Goal: Information Seeking & Learning: Understand process/instructions

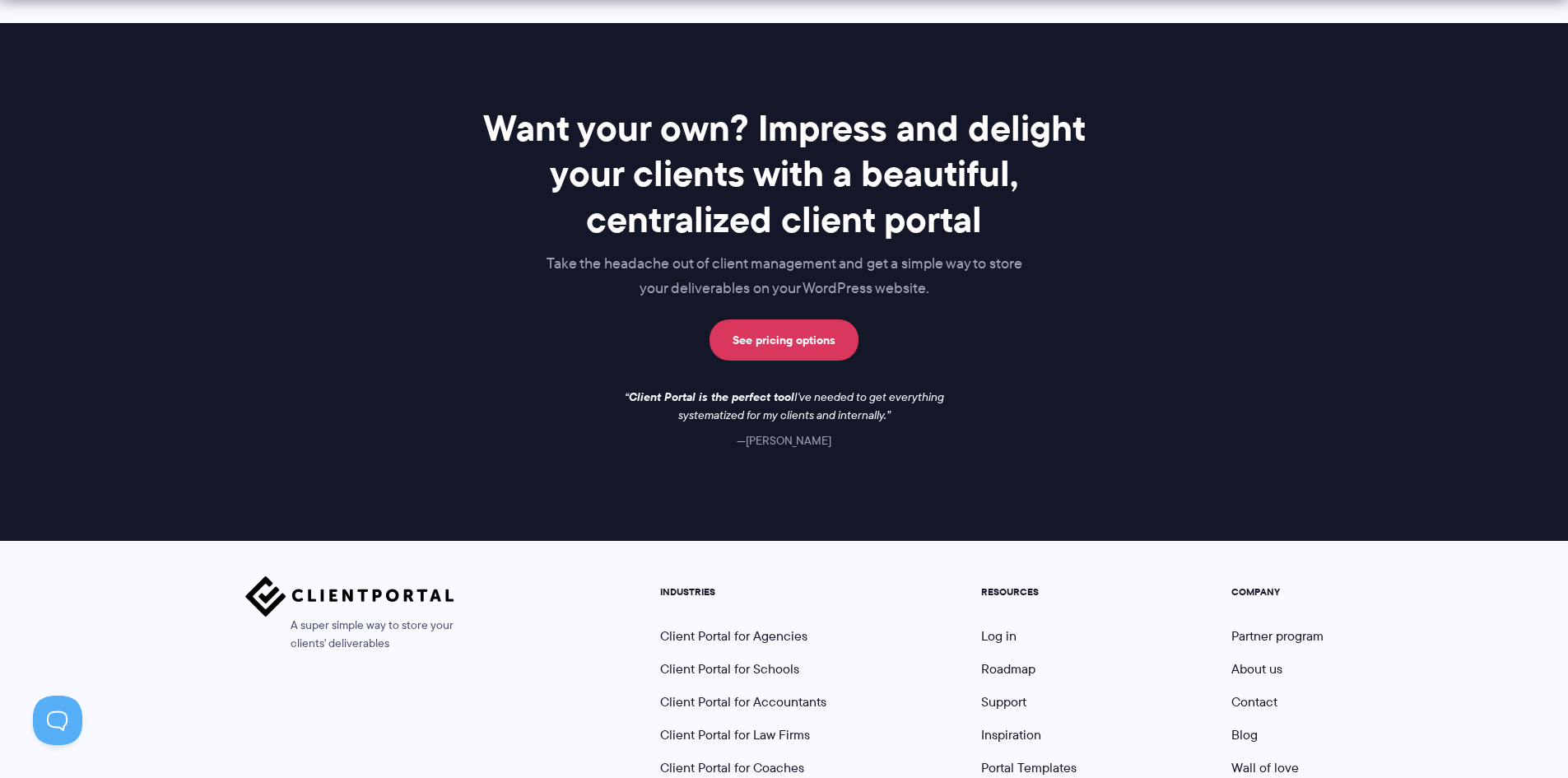
scroll to position [1404, 0]
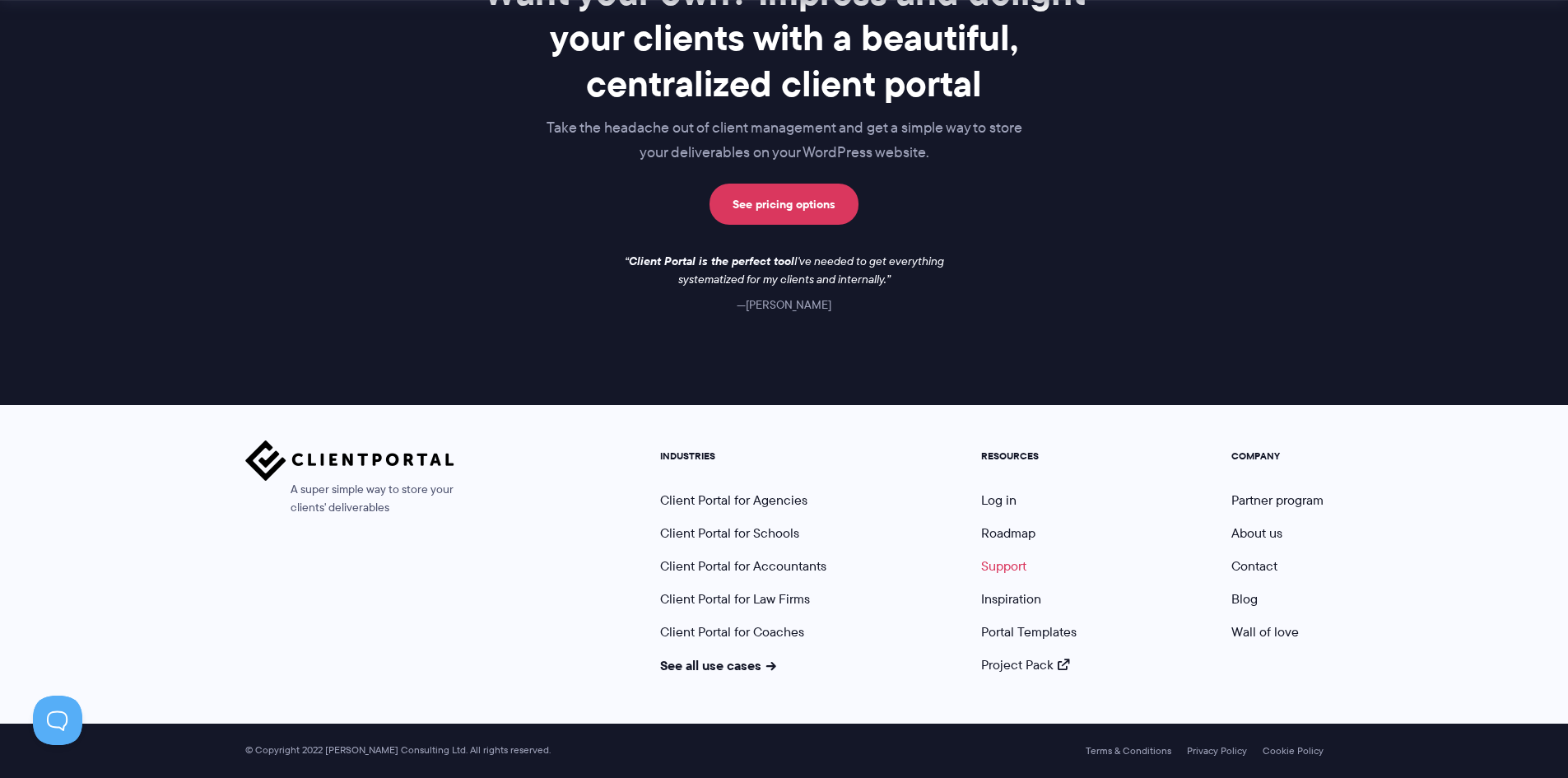
click at [999, 565] on link "Support" at bounding box center [1003, 566] width 45 height 19
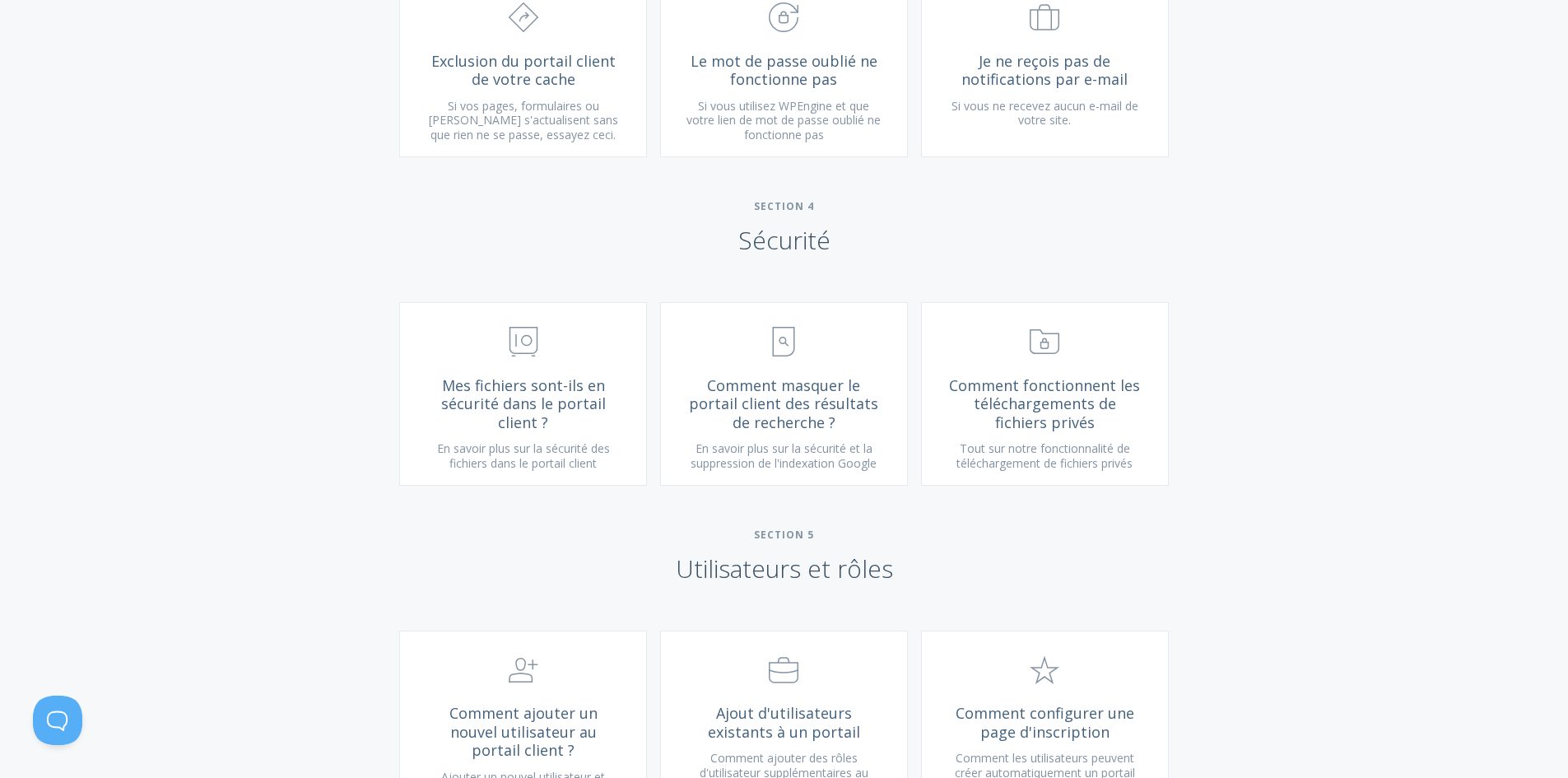
scroll to position [2162, 0]
click at [1017, 407] on font "Comment fonctionnent les téléchargements de fichiers privés" at bounding box center [1044, 402] width 191 height 57
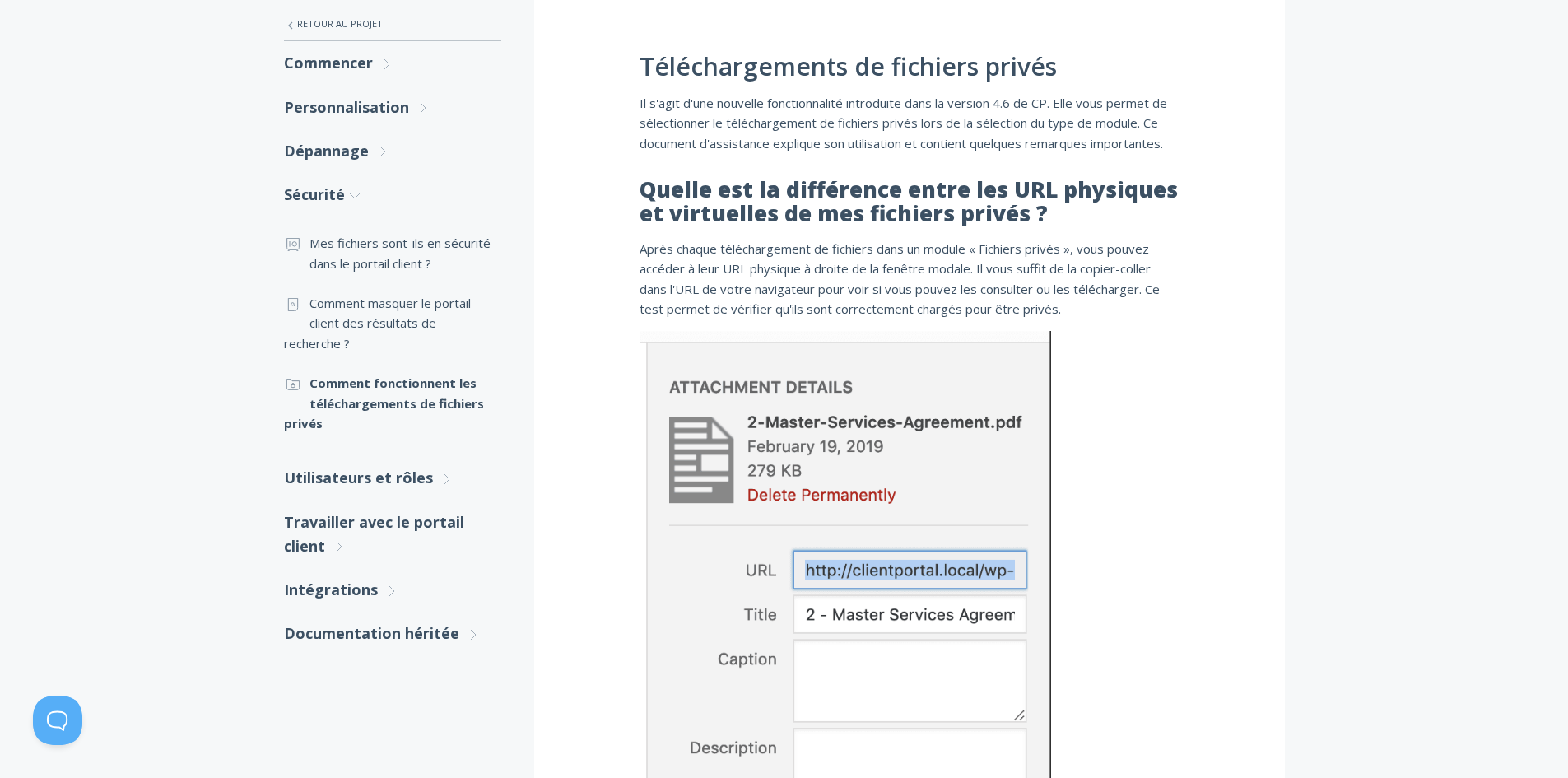
scroll to position [101, 0]
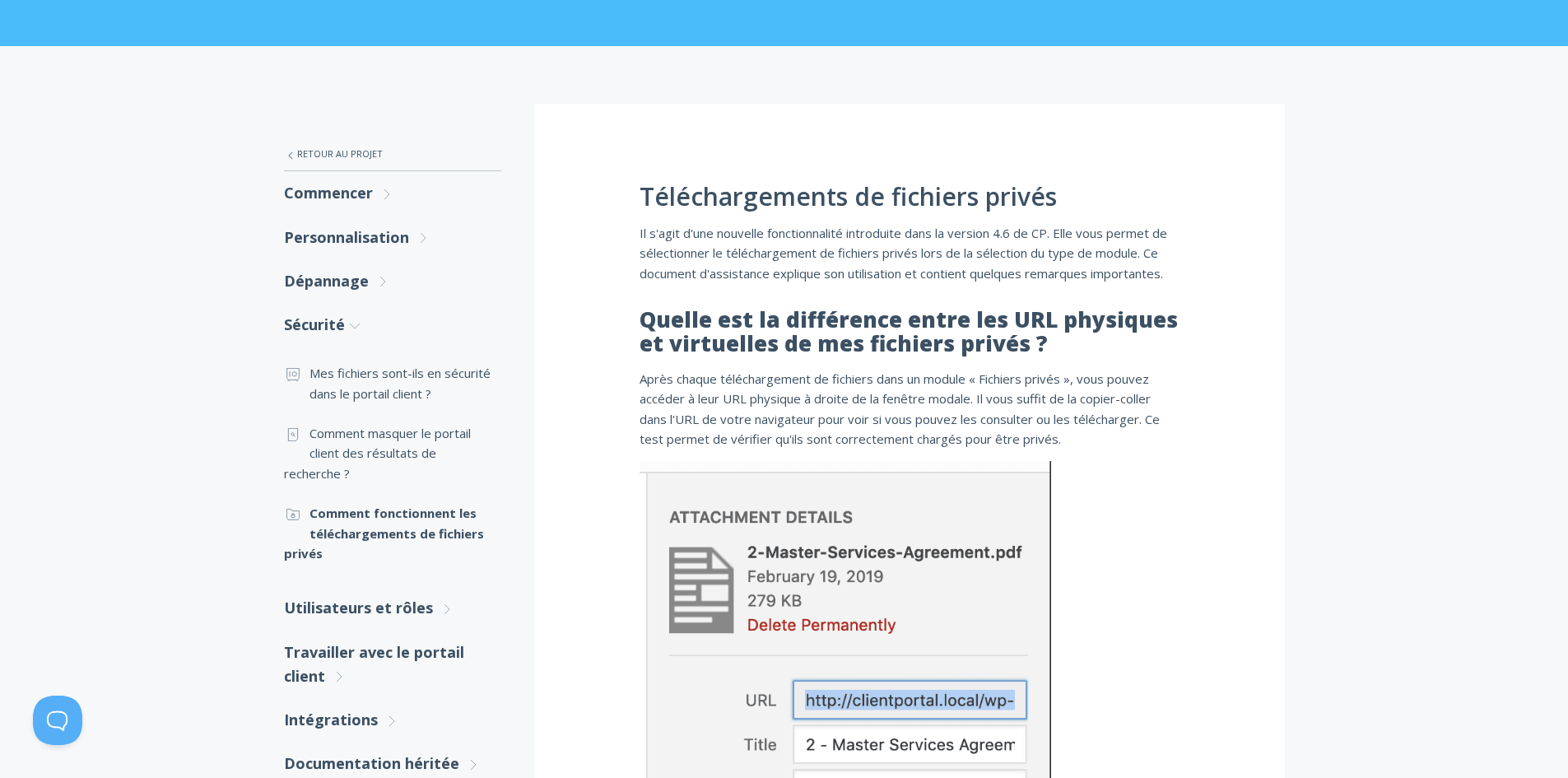
scroll to position [266, 0]
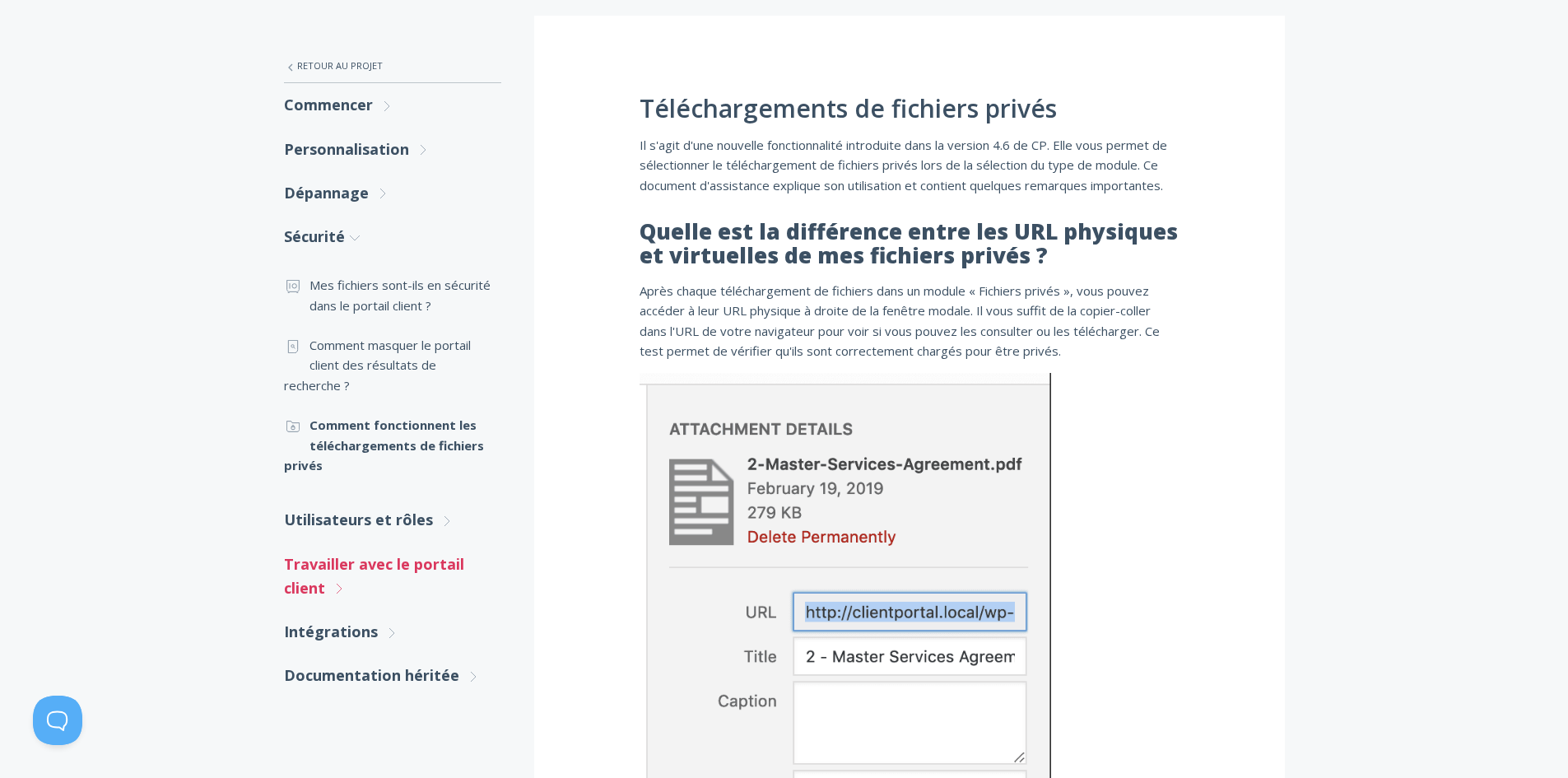
click at [431, 563] on font "Travailler avec le portail client" at bounding box center [374, 575] width 180 height 43
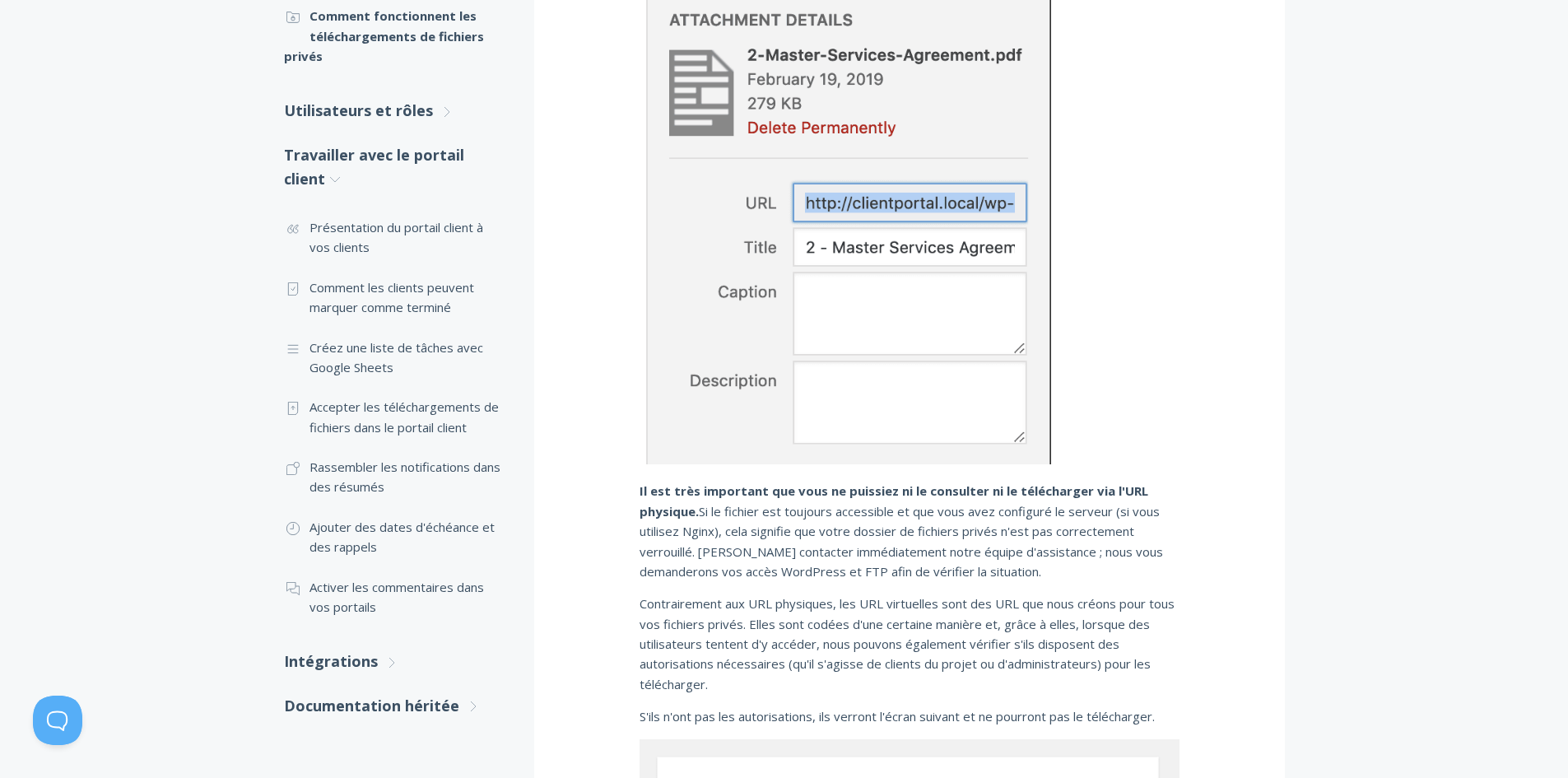
scroll to position [678, 0]
click at [429, 416] on font "Accepter les téléchargements de fichiers dans le portail client" at bounding box center [404, 415] width 189 height 36
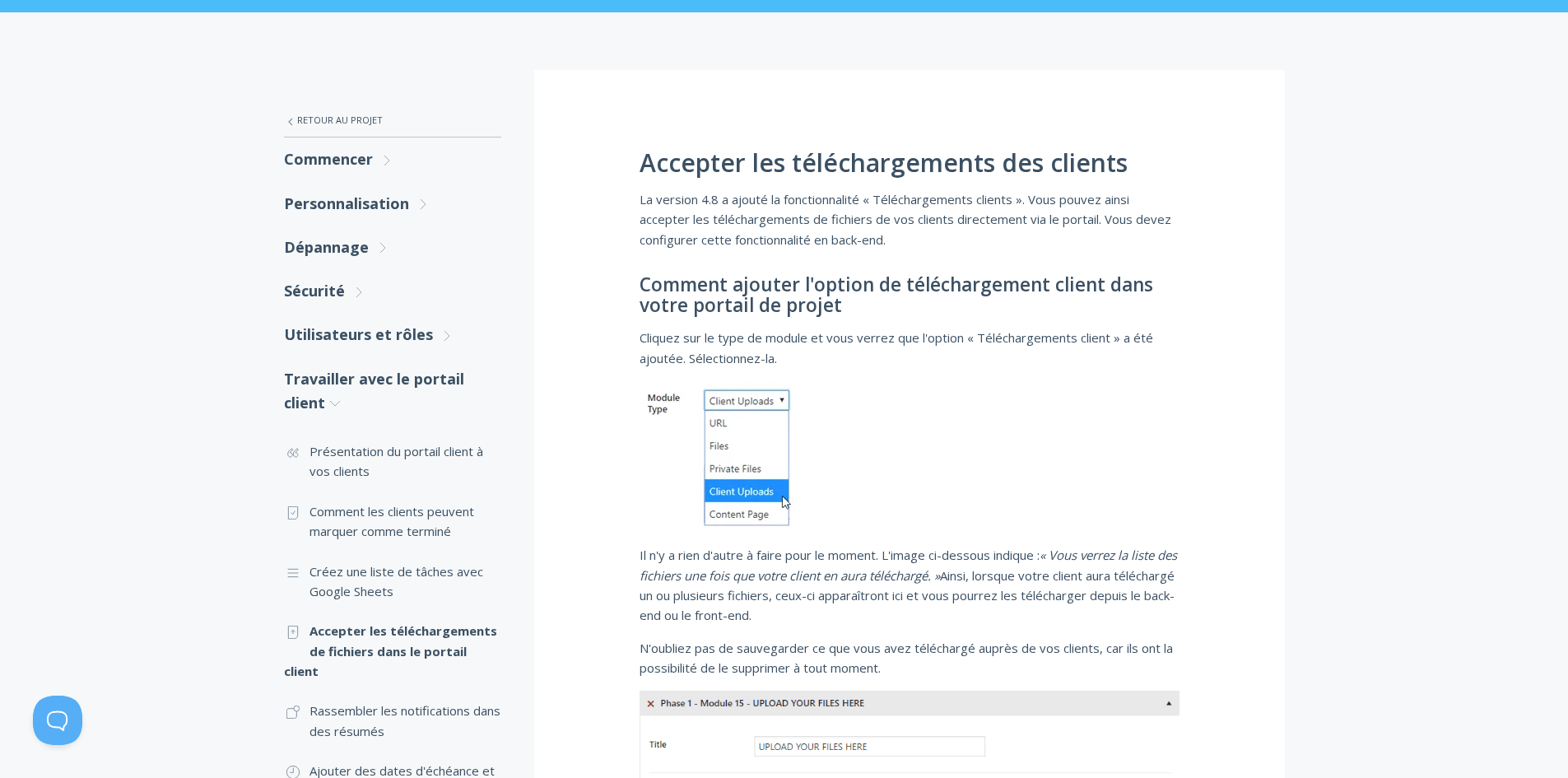
scroll to position [247, 0]
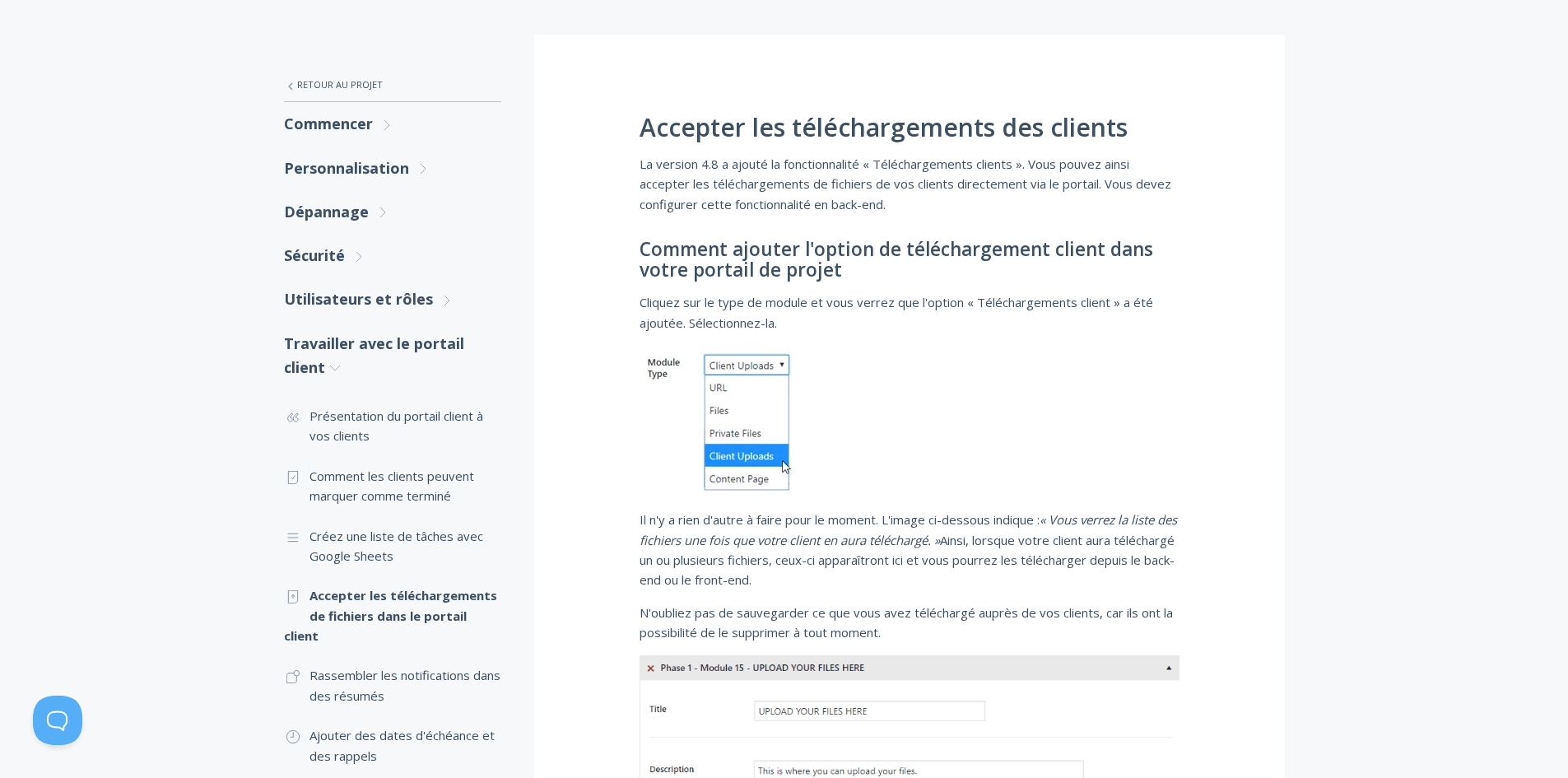
drag, startPoint x: 1280, startPoint y: 310, endPoint x: 1135, endPoint y: 320, distance: 145.3
click at [1135, 320] on p "Cliquez sur le type de module et vous verrez que l'option « Téléchargements cli…" at bounding box center [909, 312] width 540 height 41
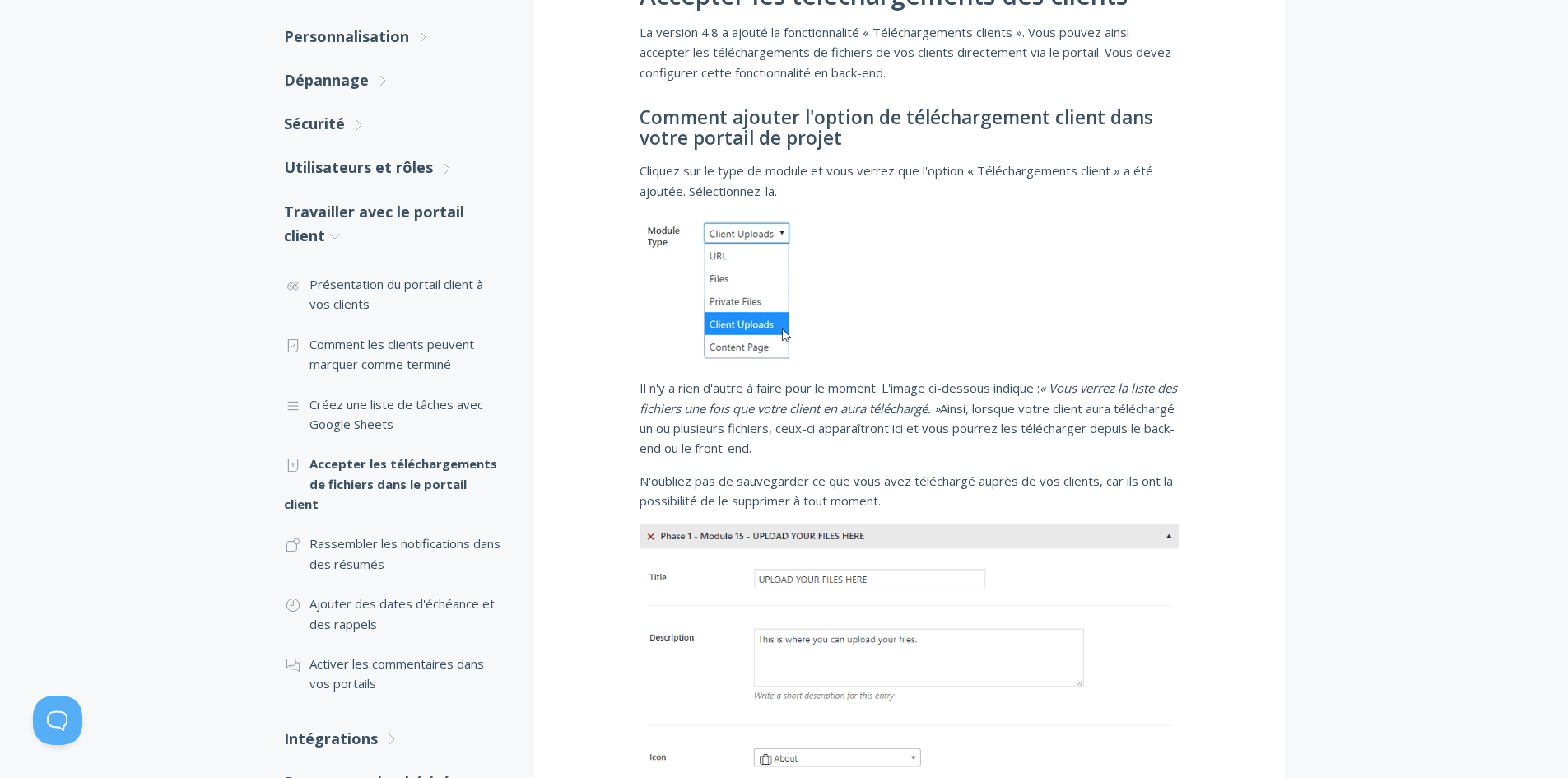
scroll to position [494, 0]
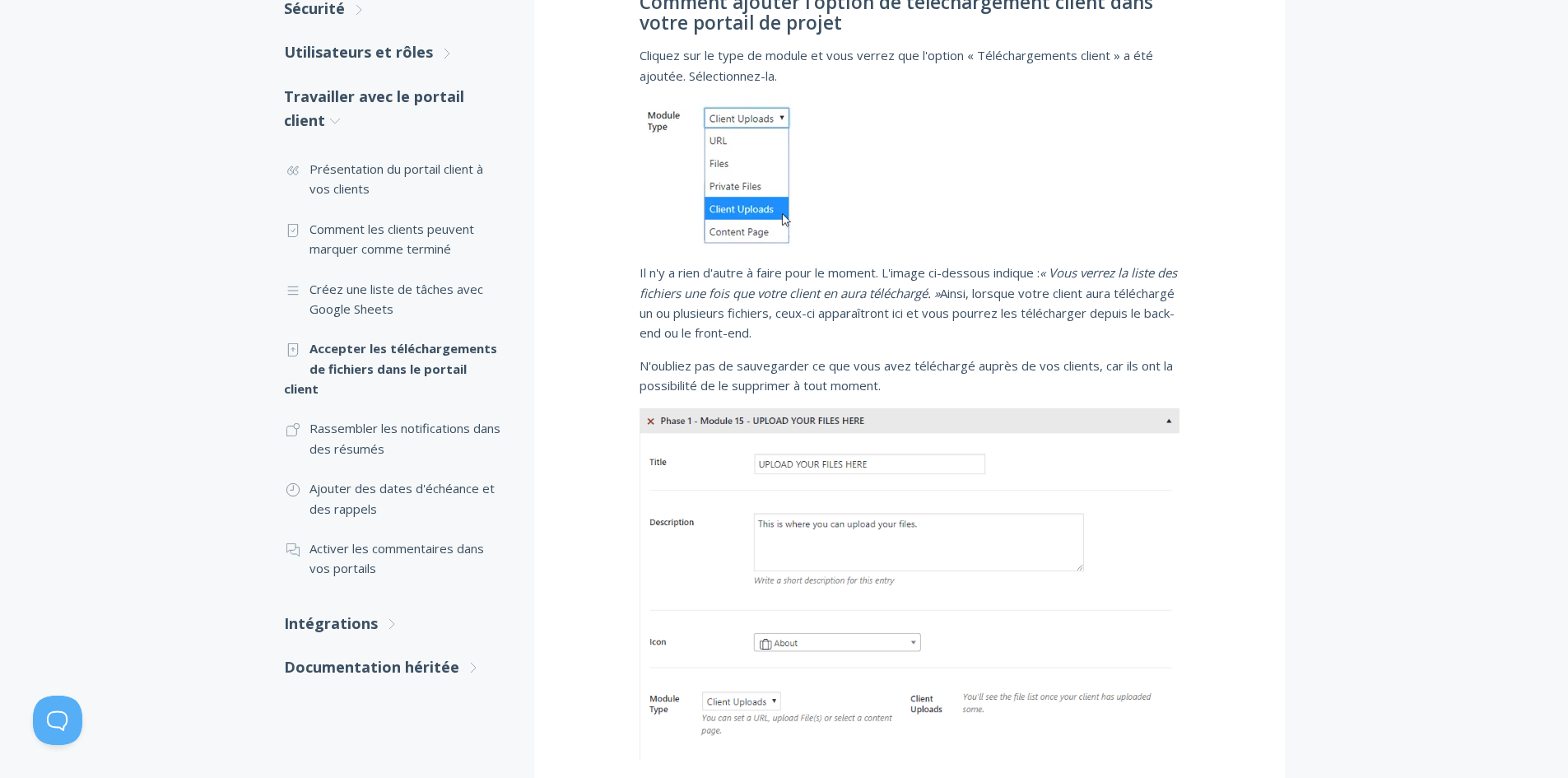
click at [982, 473] on img at bounding box center [909, 583] width 540 height 351
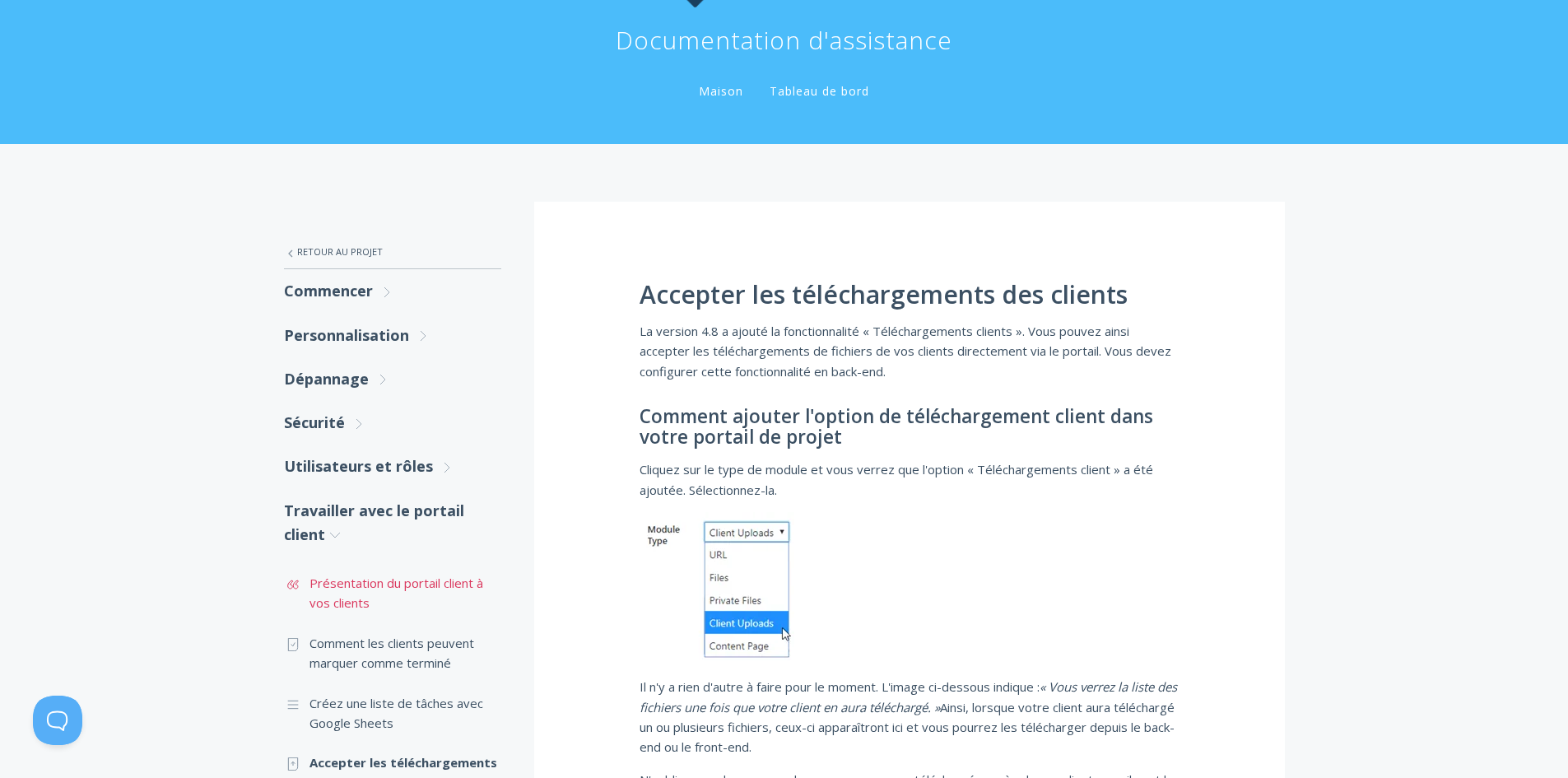
scroll to position [87, 0]
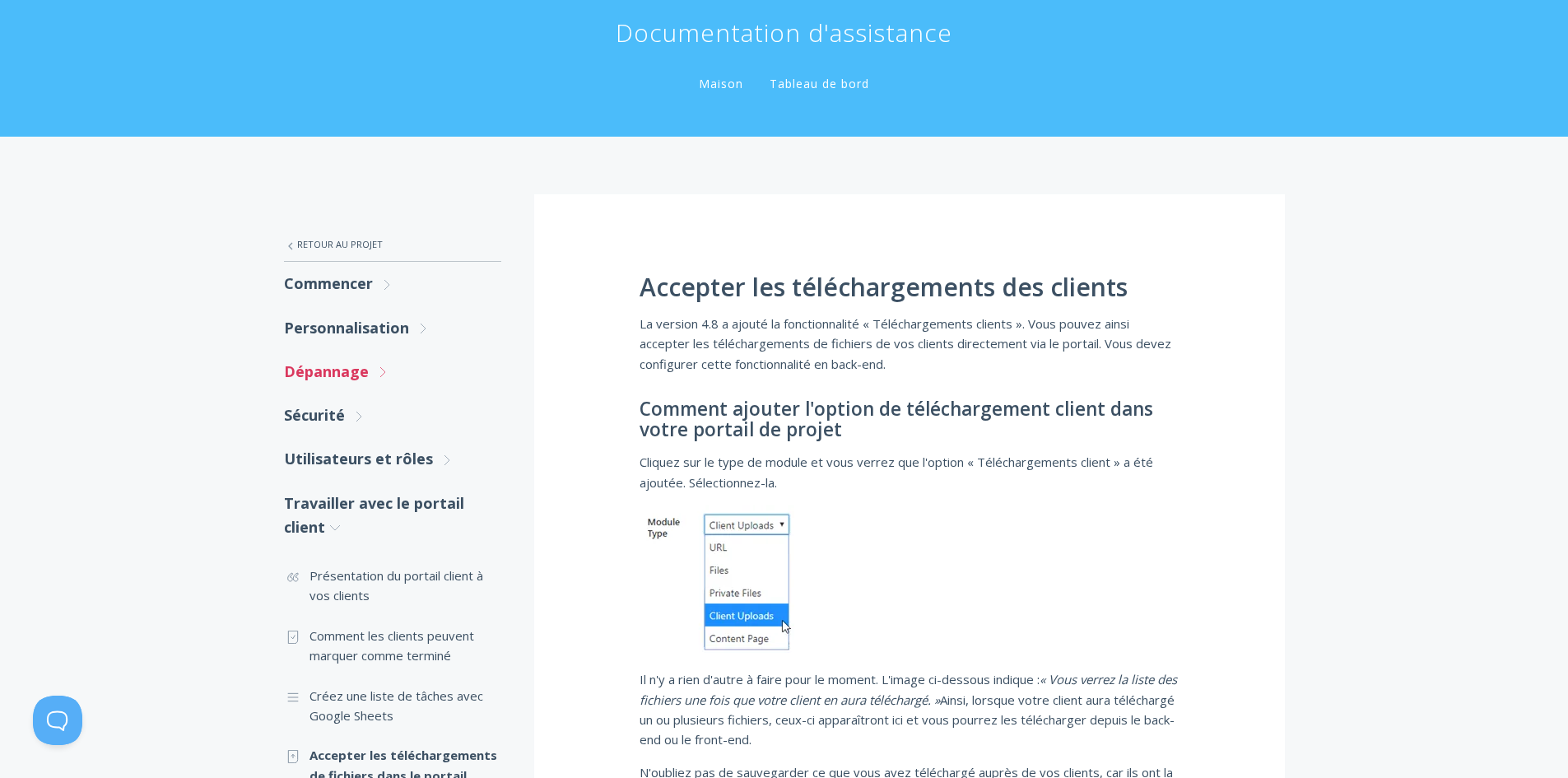
click at [366, 376] on font "Dépannage" at bounding box center [326, 371] width 85 height 20
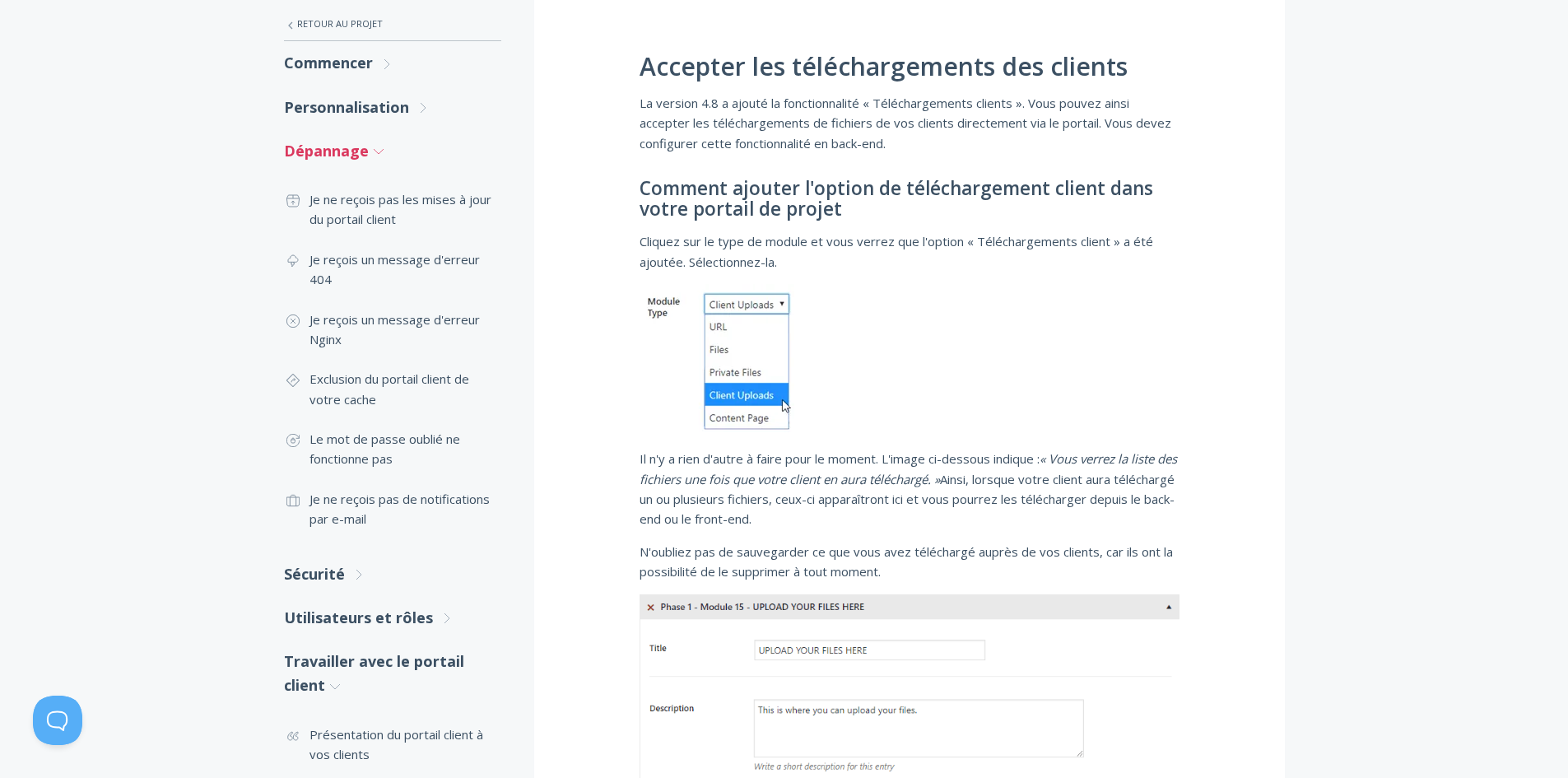
scroll to position [499, 0]
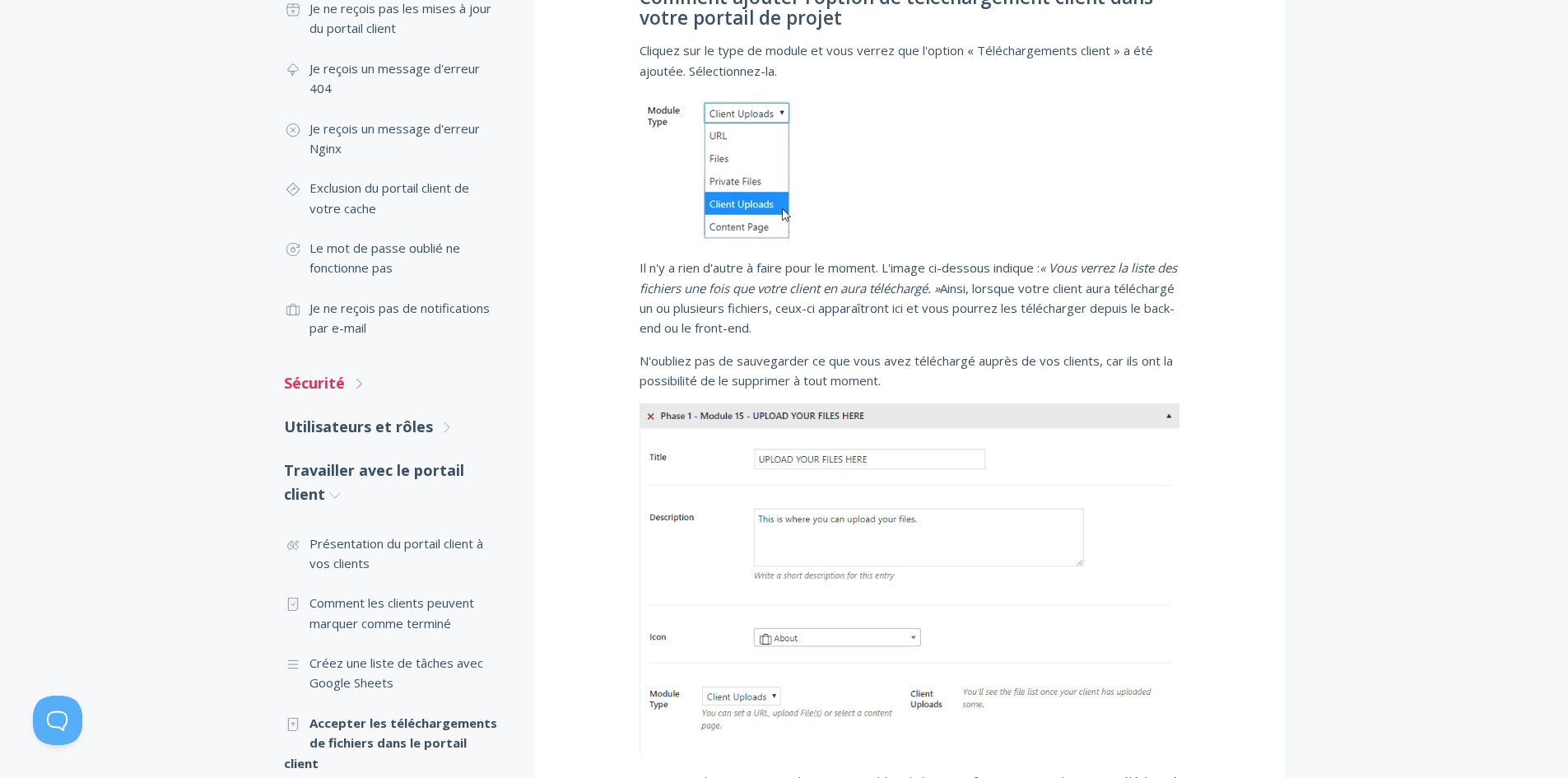
click at [361, 376] on span ".st0{fill:none;stroke:#000000;stroke-width:2;stroke-miterlimit:10;} Untitled-27" at bounding box center [358, 383] width 15 height 17
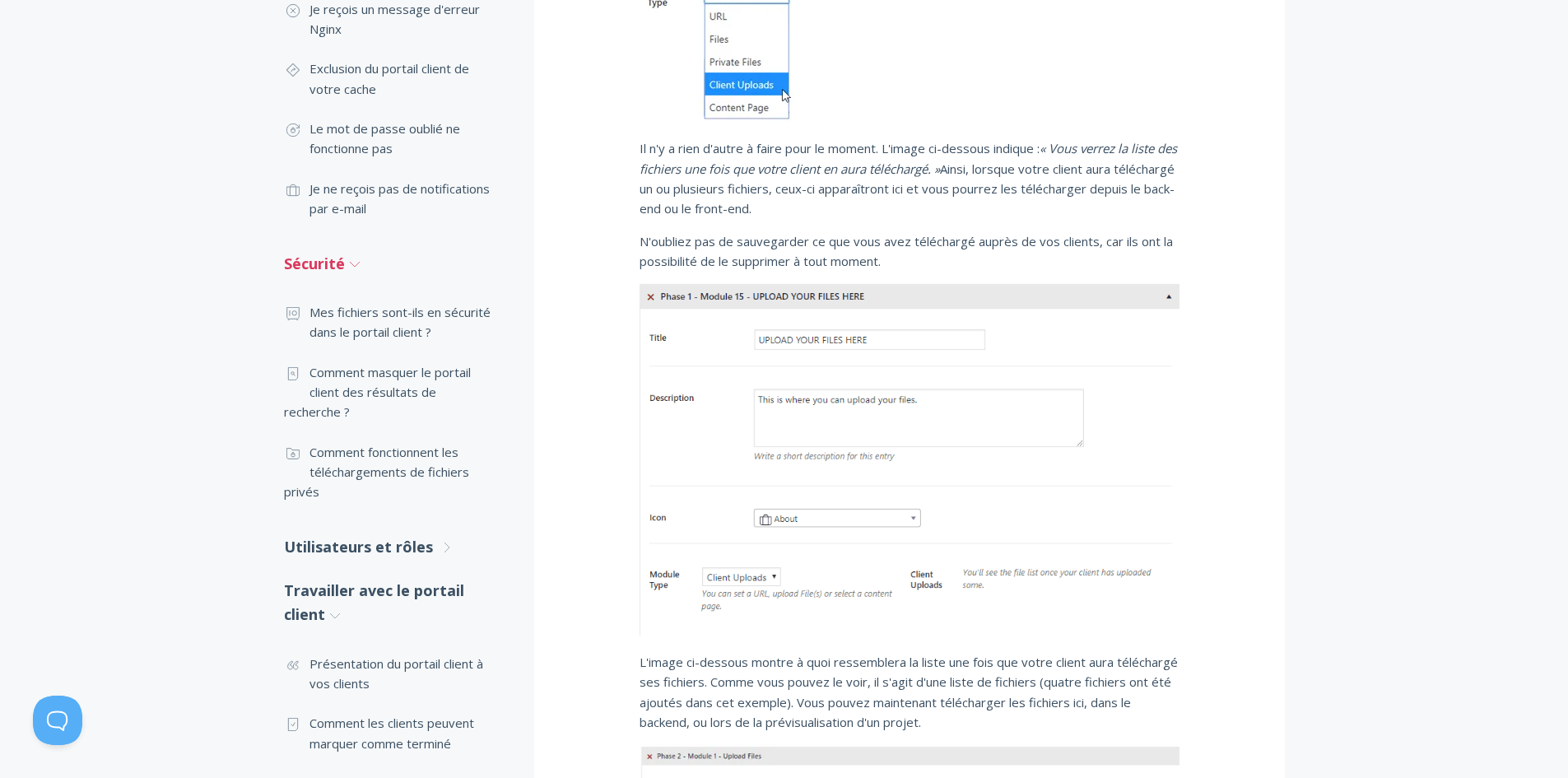
scroll to position [664, 0]
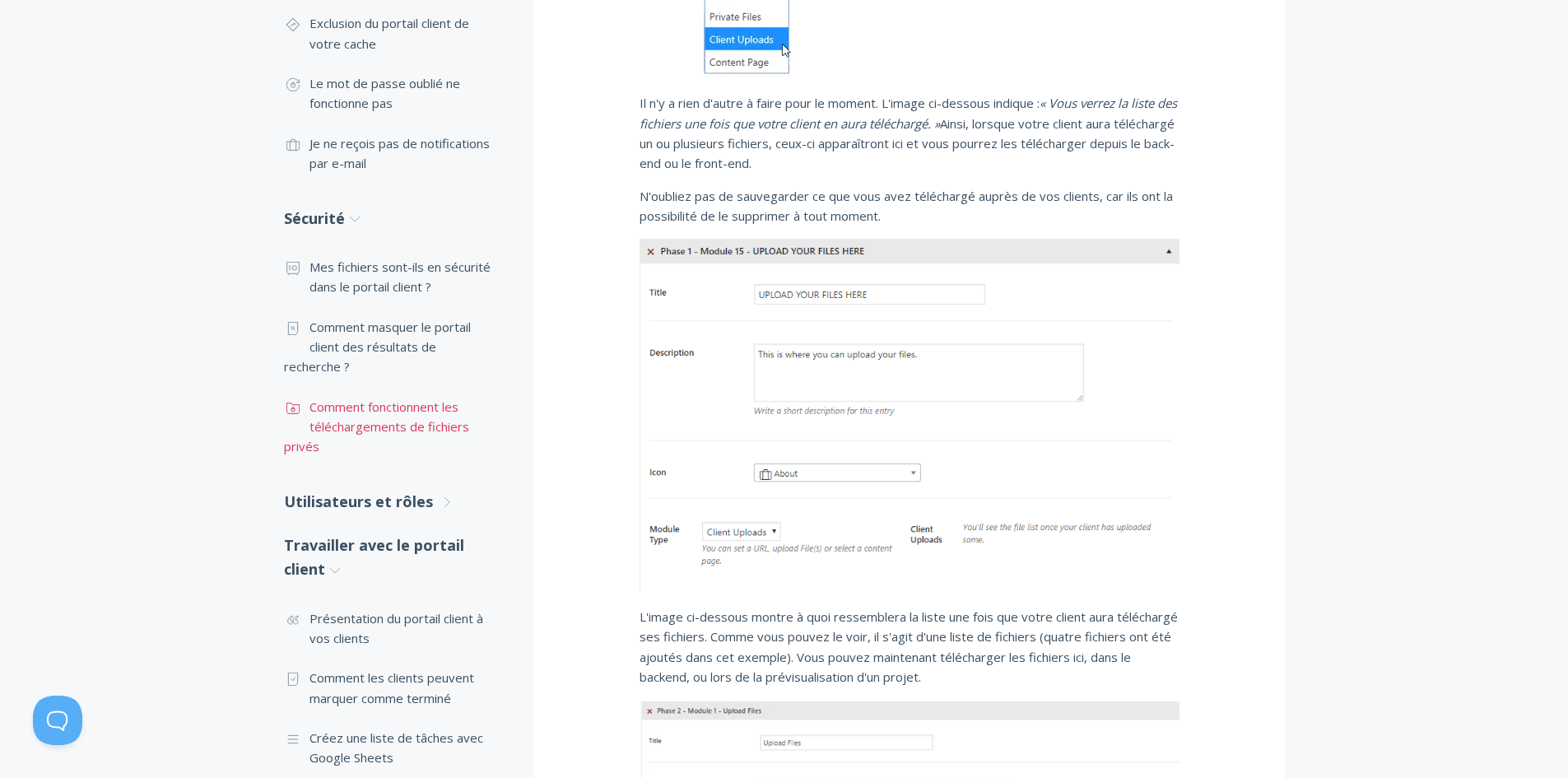
click at [382, 415] on font "Comment fonctionnent les téléchargements de fichiers privés" at bounding box center [376, 428] width 185 height 57
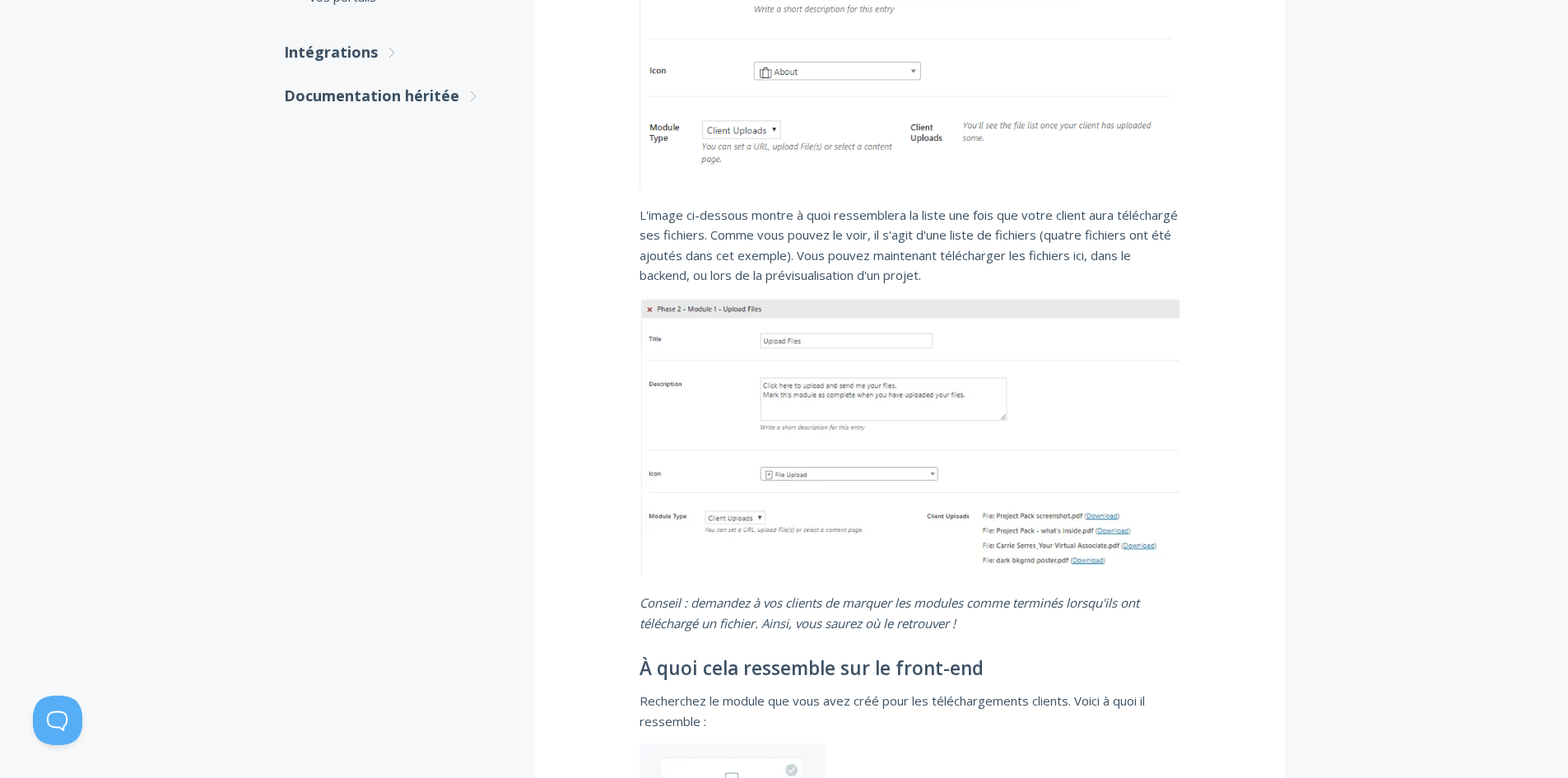
scroll to position [1071, 0]
